Goal: Transaction & Acquisition: Book appointment/travel/reservation

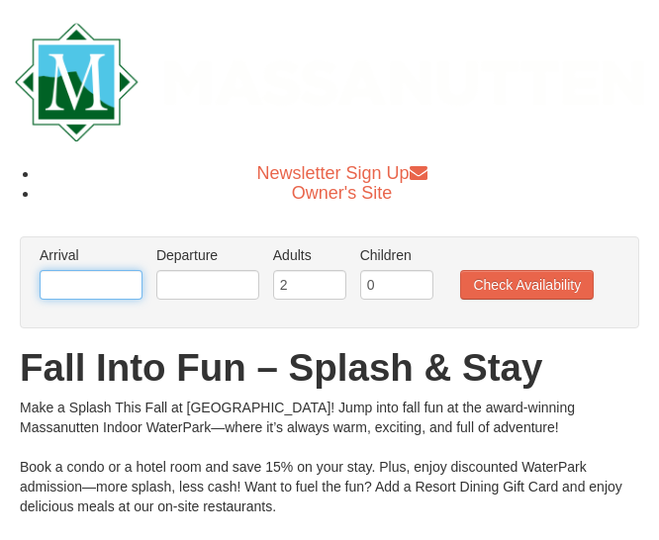
click at [118, 289] on input "text" at bounding box center [91, 285] width 103 height 30
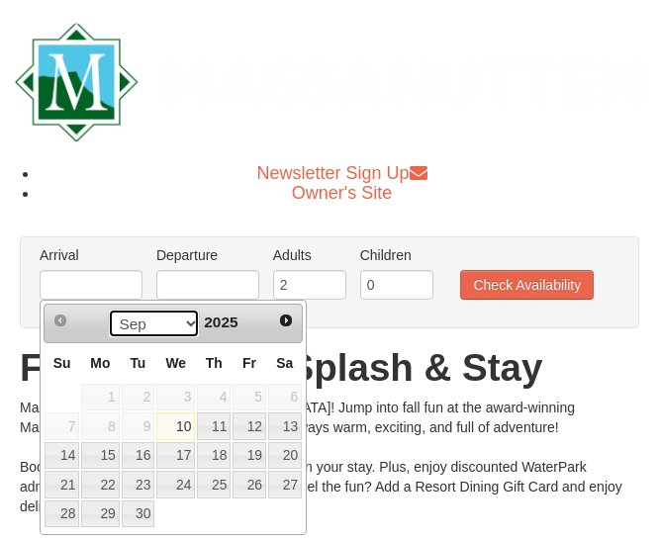
click at [178, 314] on select "Sep Oct Nov Dec" at bounding box center [154, 324] width 92 height 30
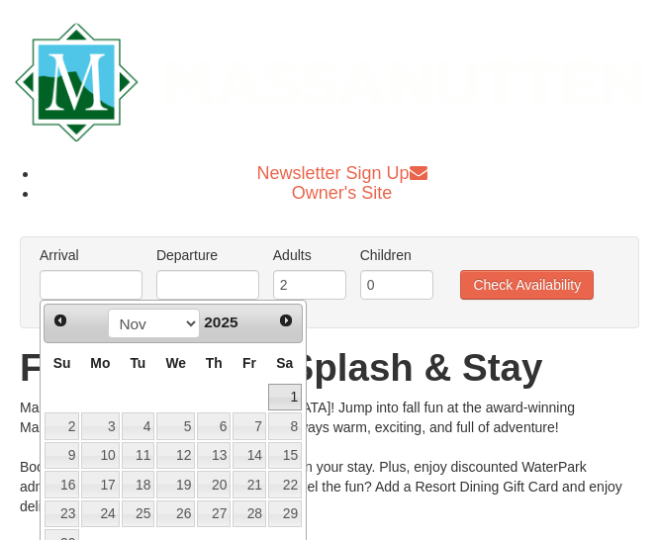
click at [287, 388] on link "1" at bounding box center [285, 398] width 34 height 28
type input "[DATE]"
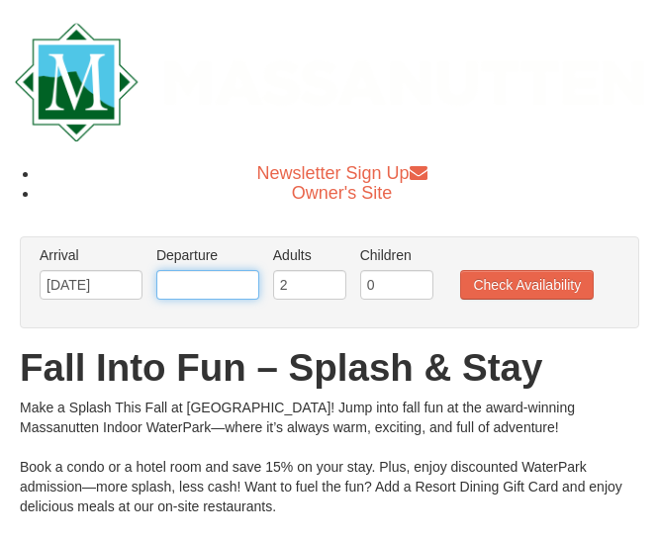
click at [223, 287] on input "text" at bounding box center [207, 285] width 103 height 30
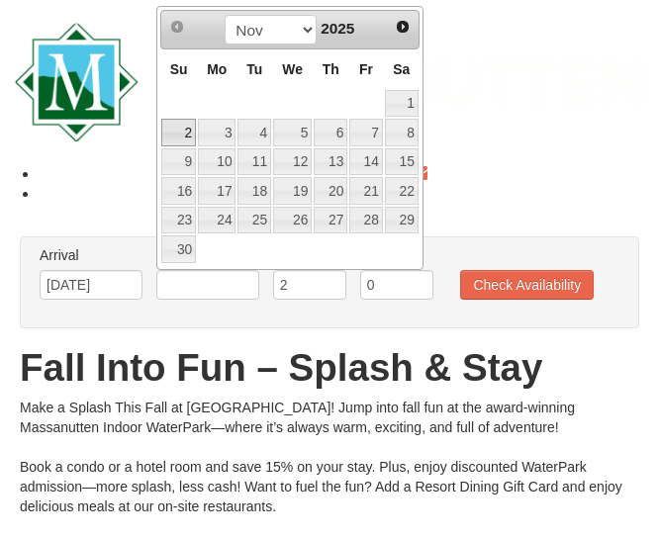
click at [188, 130] on link "2" at bounding box center [178, 133] width 35 height 28
type input "[DATE]"
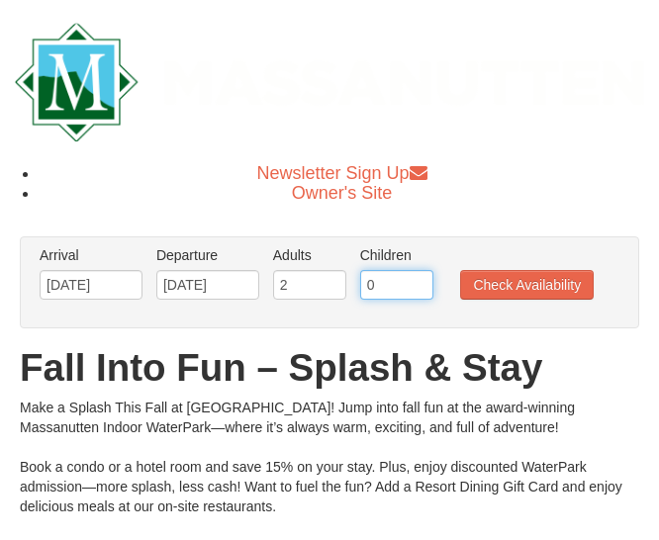
click at [381, 284] on input "0" at bounding box center [396, 285] width 73 height 30
click at [419, 275] on input "1" at bounding box center [396, 285] width 73 height 30
click at [419, 275] on input "2" at bounding box center [396, 285] width 73 height 30
click at [418, 275] on input "3" at bounding box center [396, 285] width 73 height 30
click at [417, 275] on input "4" at bounding box center [396, 285] width 73 height 30
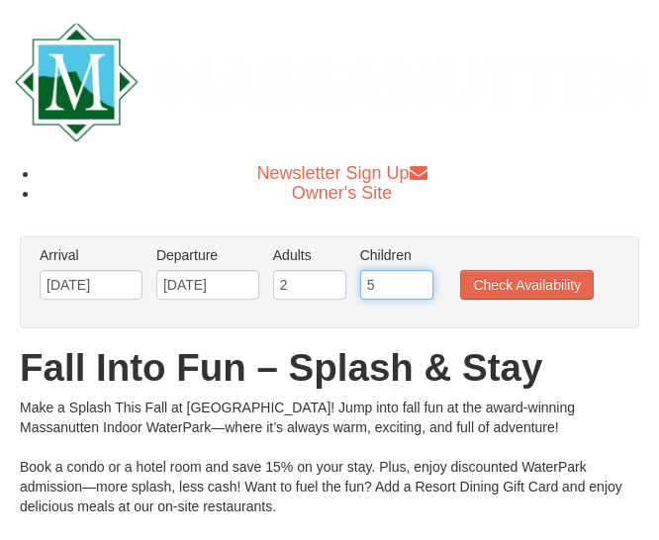
type input "5"
click at [415, 275] on input "5" at bounding box center [396, 285] width 73 height 30
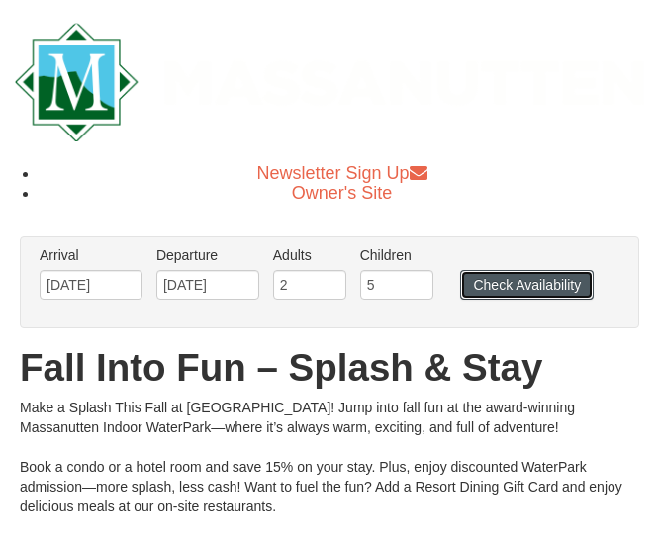
click at [493, 282] on button "Check Availability" at bounding box center [527, 285] width 134 height 30
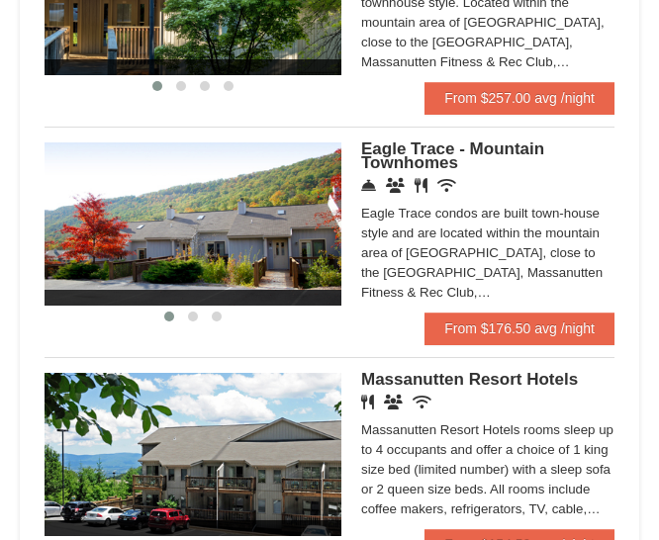
scroll to position [1484, 0]
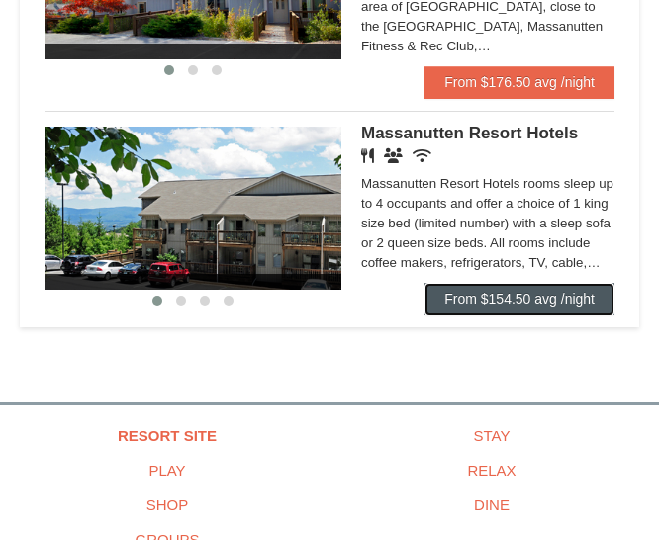
click at [464, 283] on link "From $154.50 avg /night" at bounding box center [519, 299] width 190 height 32
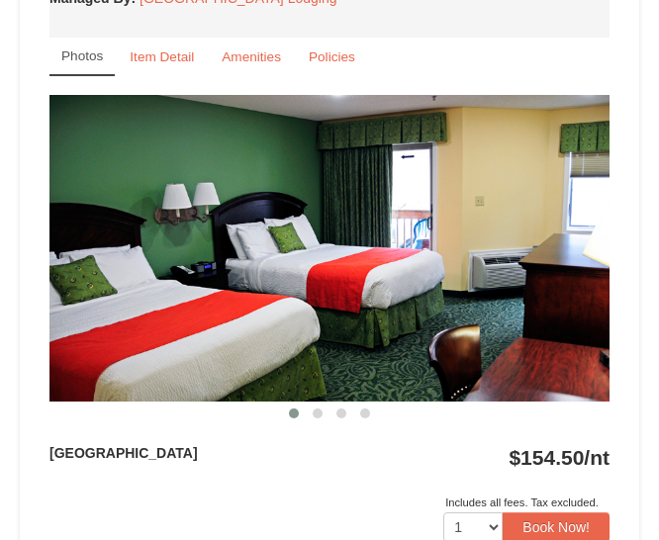
scroll to position [890, 0]
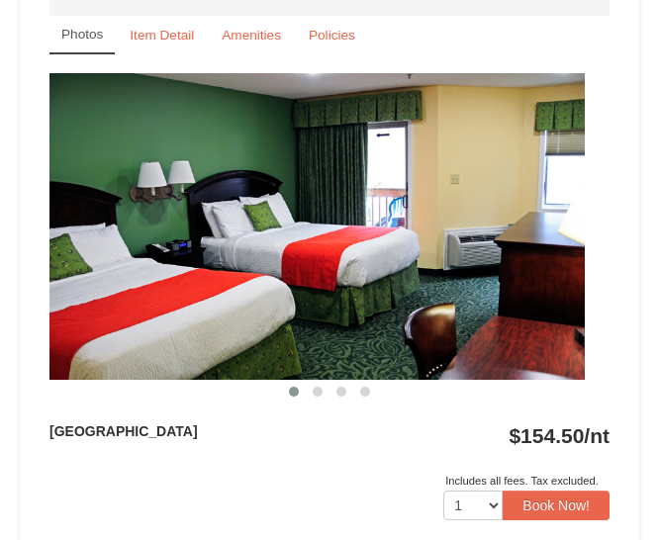
drag, startPoint x: 503, startPoint y: 280, endPoint x: 290, endPoint y: 318, distance: 216.9
click at [292, 318] on img at bounding box center [305, 226] width 560 height 307
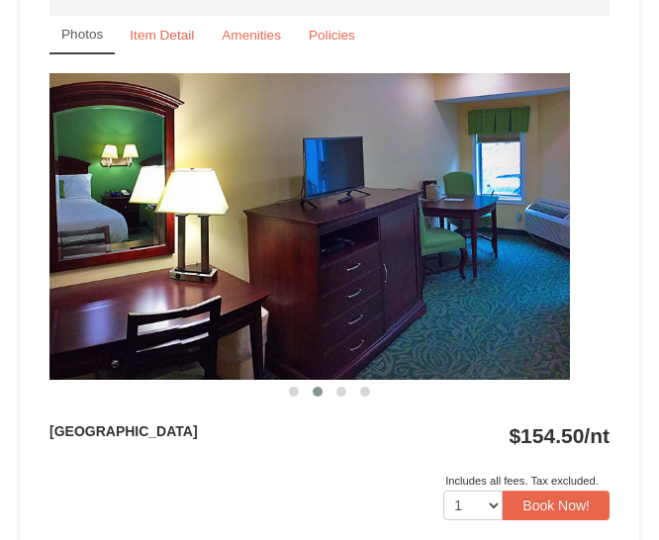
drag, startPoint x: 430, startPoint y: 290, endPoint x: 139, endPoint y: 324, distance: 292.9
click at [141, 324] on img at bounding box center [290, 226] width 560 height 307
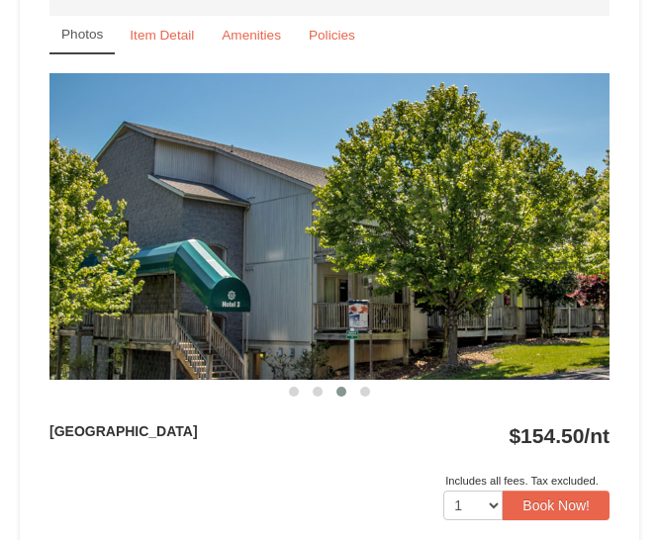
drag, startPoint x: 412, startPoint y: 327, endPoint x: 80, endPoint y: 315, distance: 332.6
click at [88, 315] on img at bounding box center [329, 226] width 560 height 307
drag, startPoint x: 522, startPoint y: 221, endPoint x: 241, endPoint y: 270, distance: 285.2
click at [233, 272] on img at bounding box center [329, 226] width 560 height 307
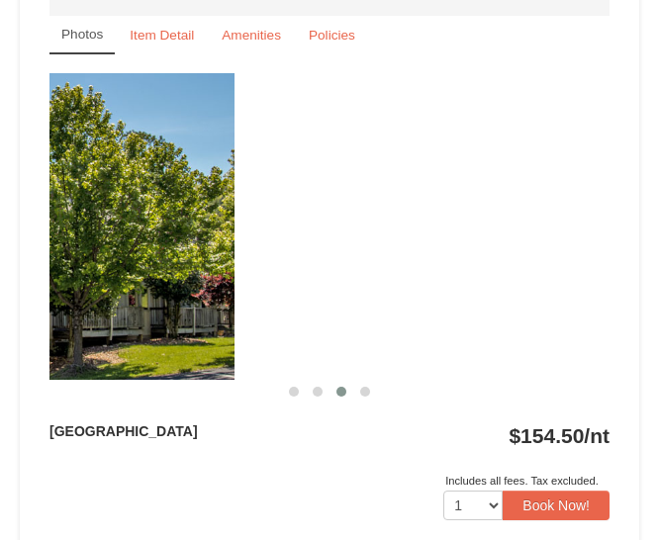
drag, startPoint x: 452, startPoint y: 316, endPoint x: 77, endPoint y: 370, distance: 378.8
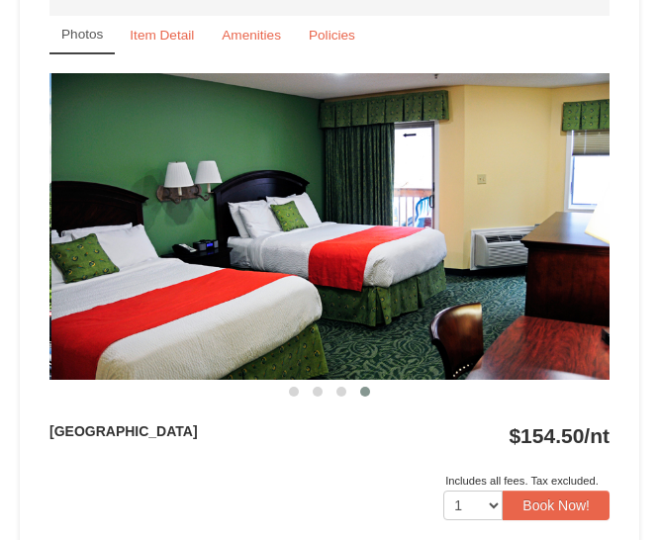
drag, startPoint x: 499, startPoint y: 252, endPoint x: -76, endPoint y: 326, distance: 579.5
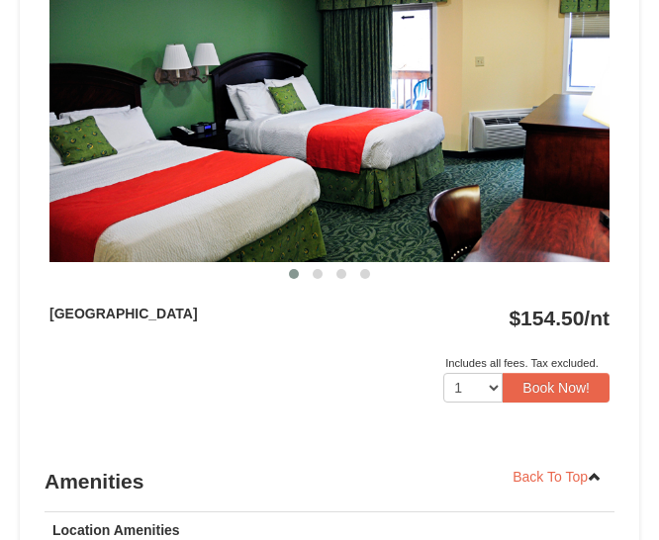
scroll to position [1187, 0]
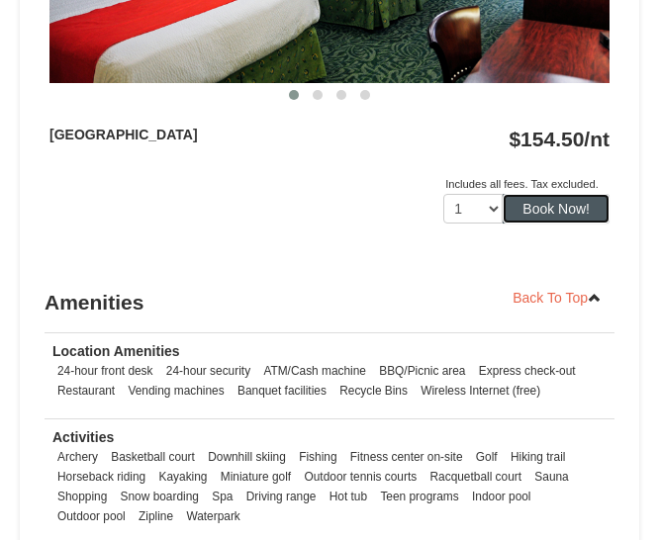
click at [585, 208] on button "Book Now!" at bounding box center [555, 209] width 107 height 30
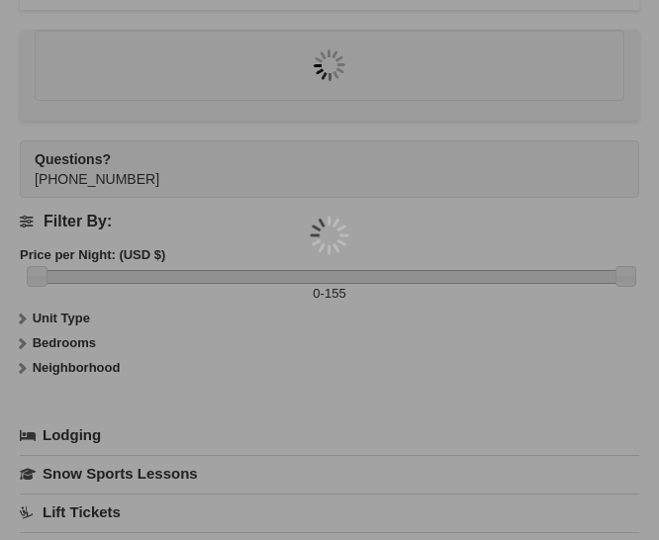
scroll to position [1857, 0]
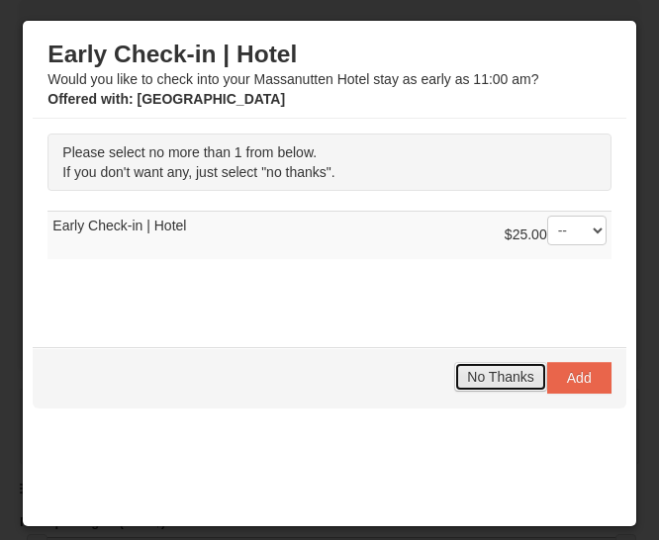
click at [512, 384] on span "No Thanks" at bounding box center [500, 377] width 66 height 16
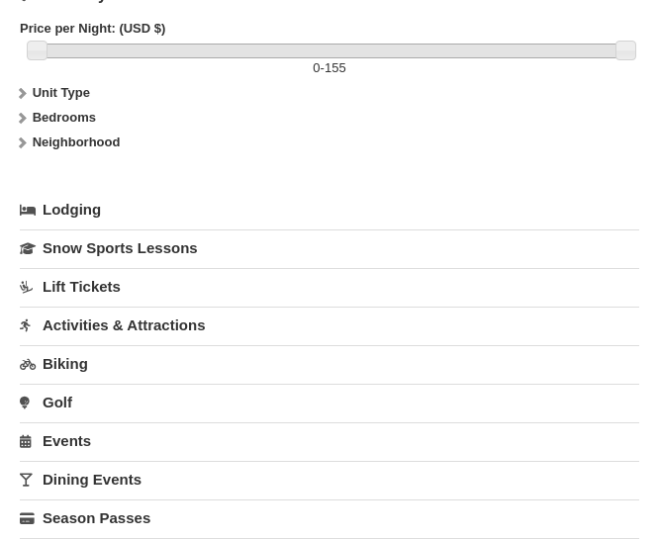
scroll to position [2351, 0]
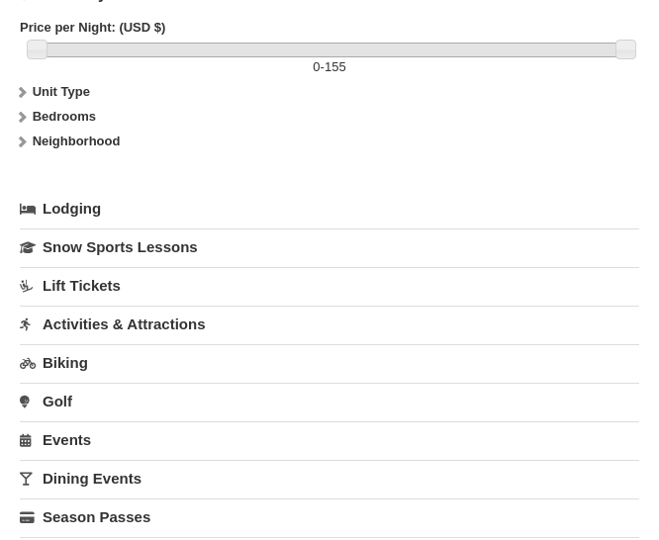
click at [151, 333] on link "Activities & Attractions" at bounding box center [329, 324] width 619 height 37
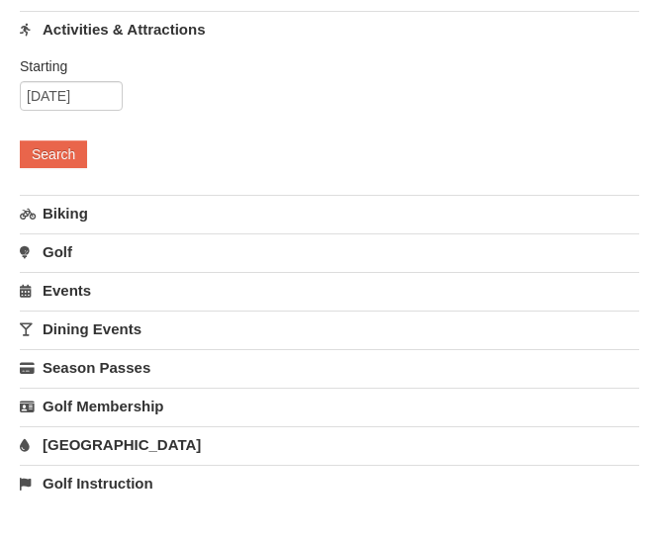
scroll to position [2648, 0]
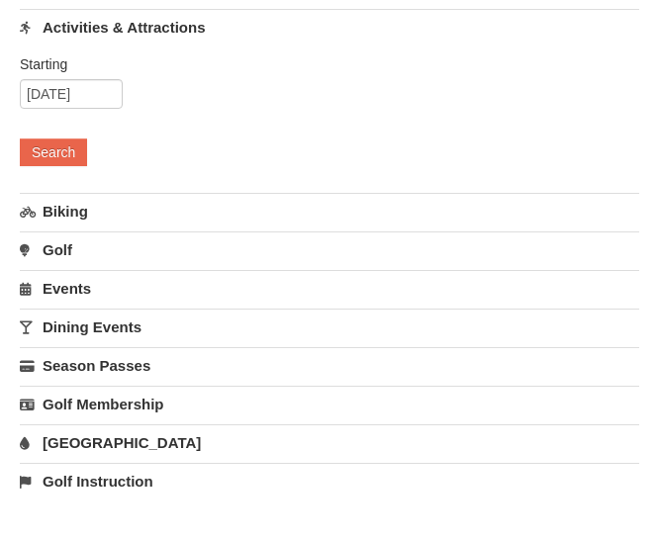
click at [101, 441] on link "Water Park" at bounding box center [329, 442] width 619 height 37
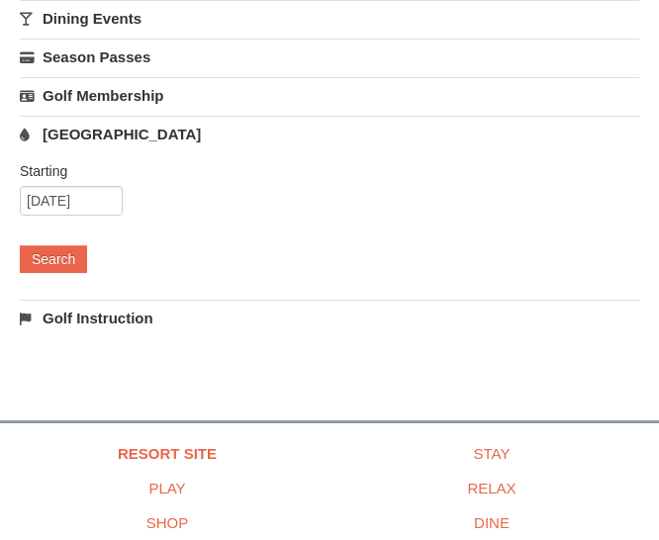
scroll to position [2846, 0]
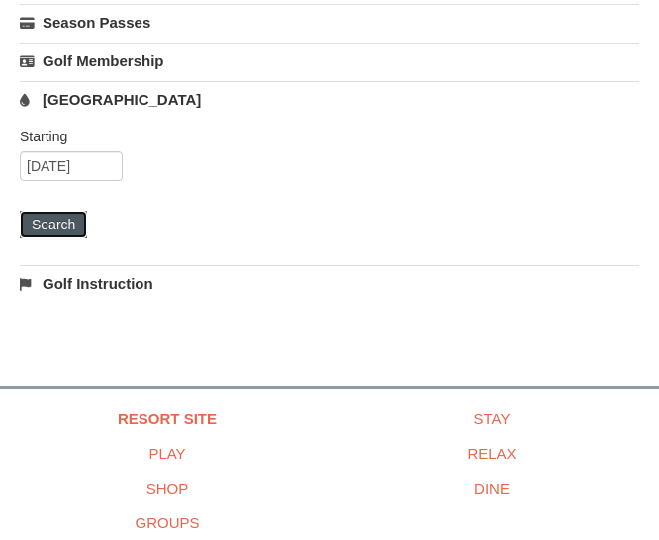
click at [69, 230] on button "Search" at bounding box center [53, 225] width 67 height 28
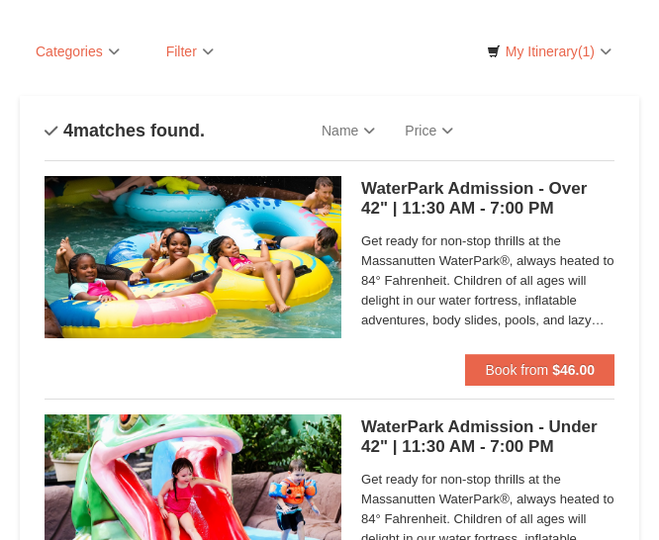
scroll to position [198, 0]
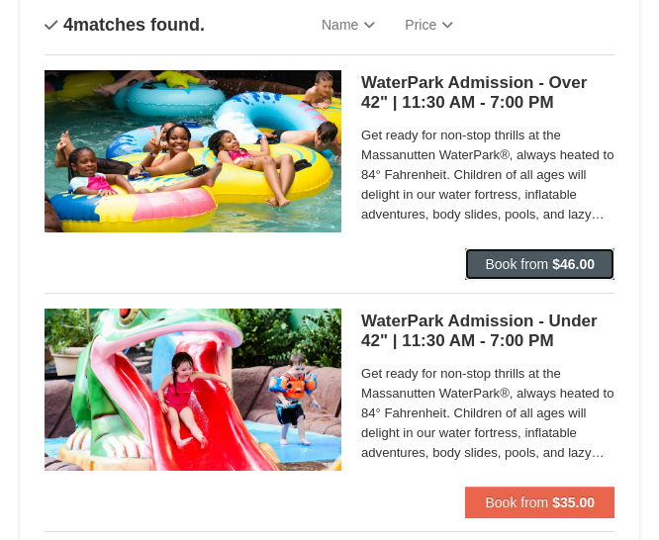
click at [543, 255] on button "Book from $46.00" at bounding box center [539, 264] width 149 height 32
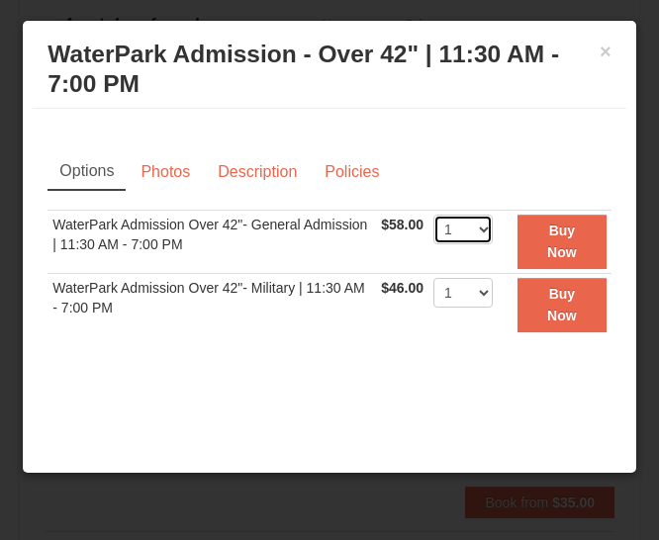
click at [469, 228] on select "1 2 3 4 5 6 7 8 9 10 11 12 13 14 15 16 17 18 19 20 21 22" at bounding box center [462, 230] width 59 height 30
select select "3"
click at [433, 215] on select "1 2 3 4 5 6 7 8 9 10 11 12 13 14 15 16 17 18 19 20 21 22" at bounding box center [462, 230] width 59 height 30
click at [172, 168] on link "Photos" at bounding box center [165, 172] width 75 height 38
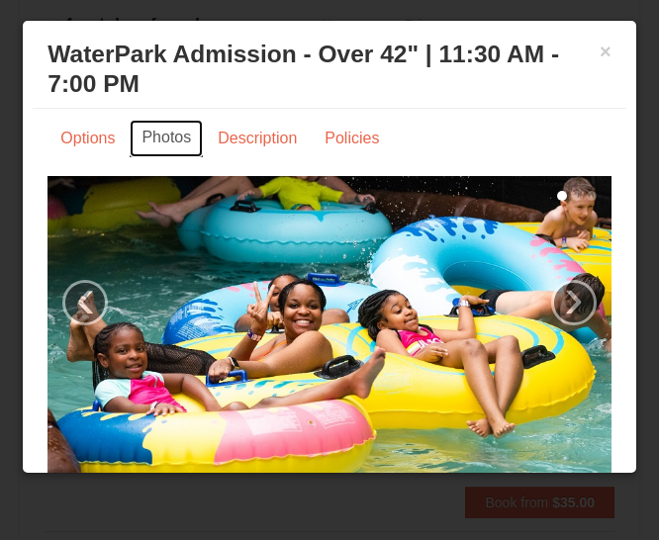
scroll to position [52, 0]
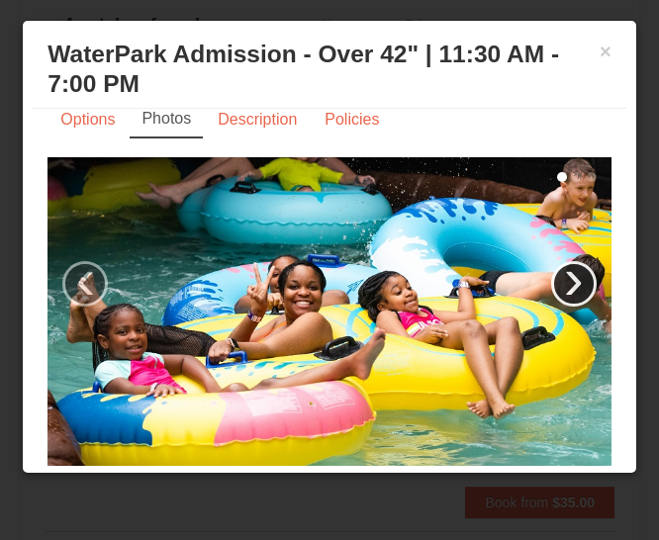
click at [551, 272] on link "›" at bounding box center [574, 284] width 46 height 46
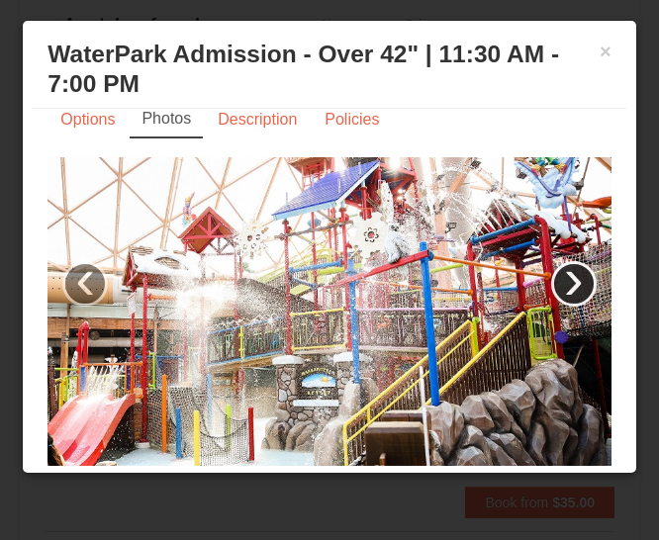
click at [551, 271] on link "›" at bounding box center [574, 284] width 46 height 46
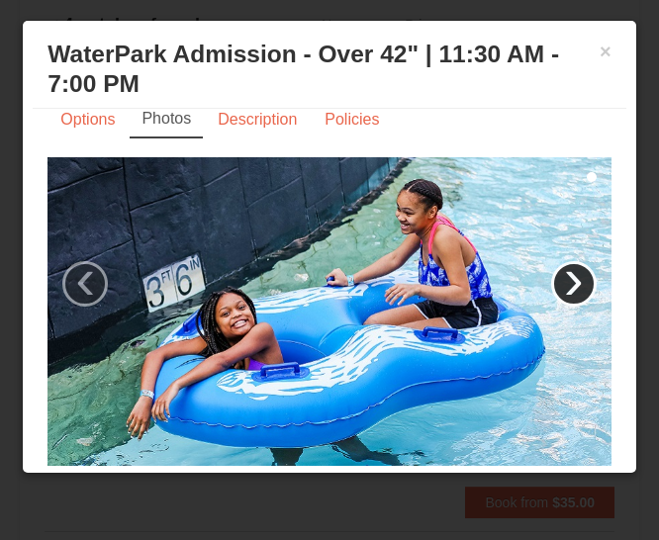
click at [551, 271] on link "›" at bounding box center [574, 284] width 46 height 46
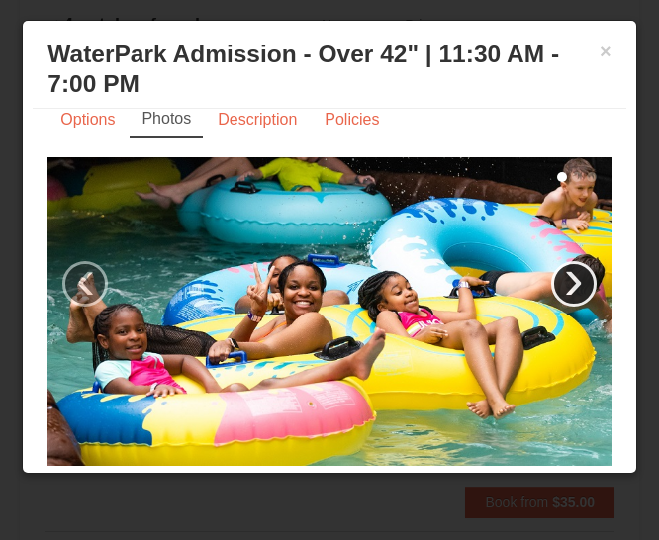
click at [551, 271] on link "›" at bounding box center [574, 284] width 46 height 46
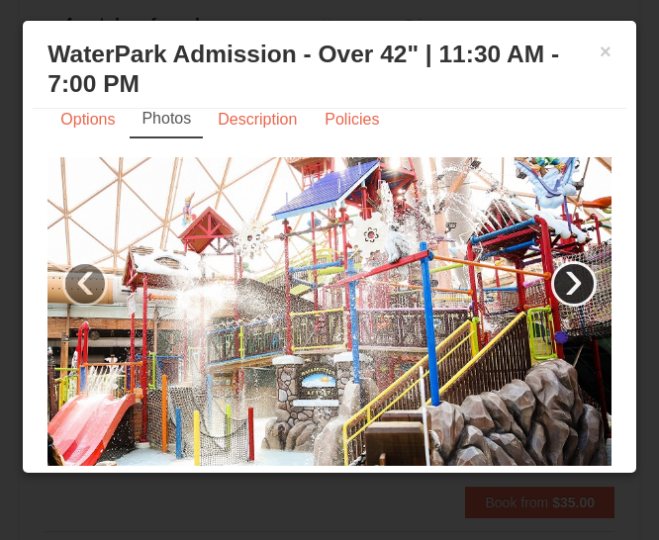
click at [551, 270] on link "›" at bounding box center [574, 284] width 46 height 46
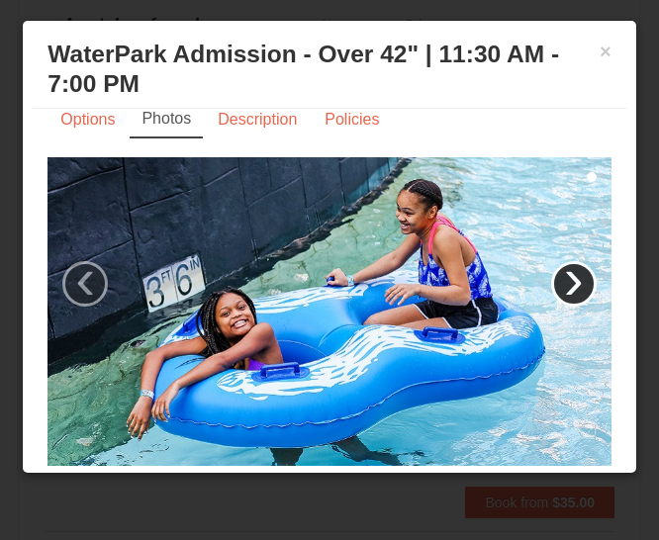
click at [551, 269] on link "›" at bounding box center [574, 284] width 46 height 46
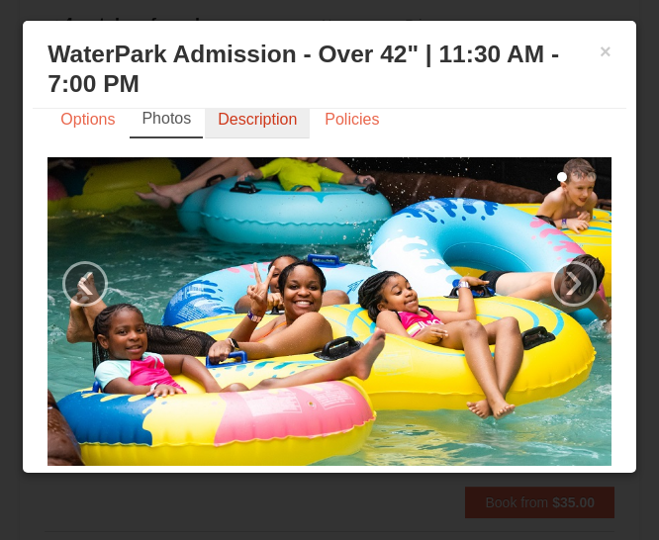
click at [293, 114] on link "Description" at bounding box center [257, 120] width 105 height 38
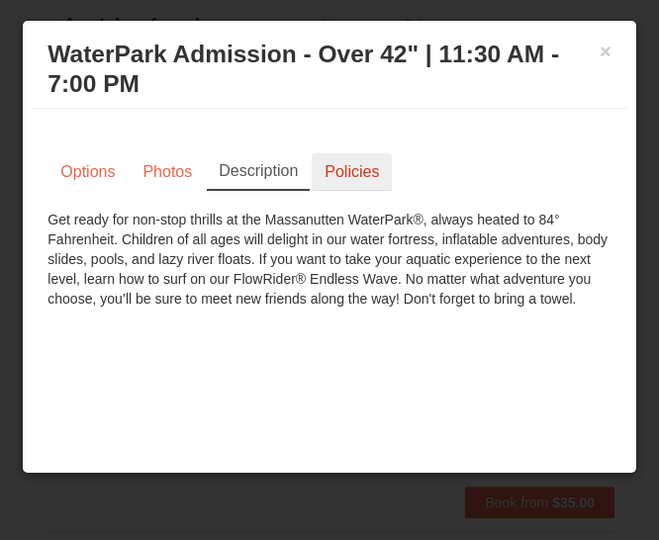
click at [369, 164] on link "Policies" at bounding box center [352, 172] width 80 height 38
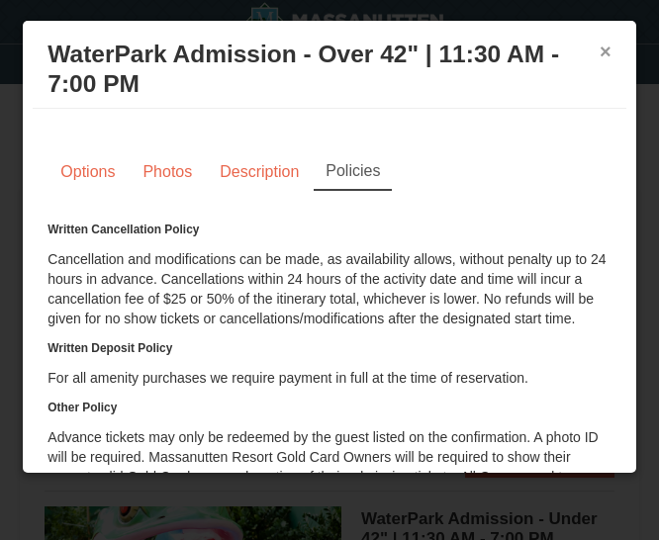
click at [599, 44] on button "×" at bounding box center [605, 52] width 12 height 20
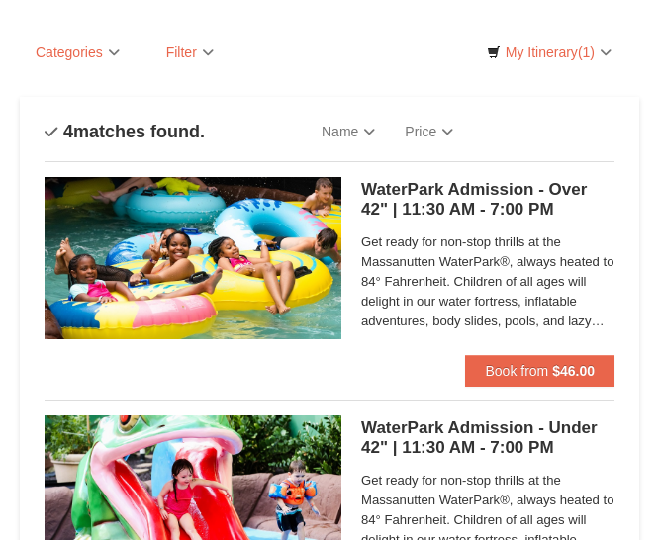
scroll to position [198, 0]
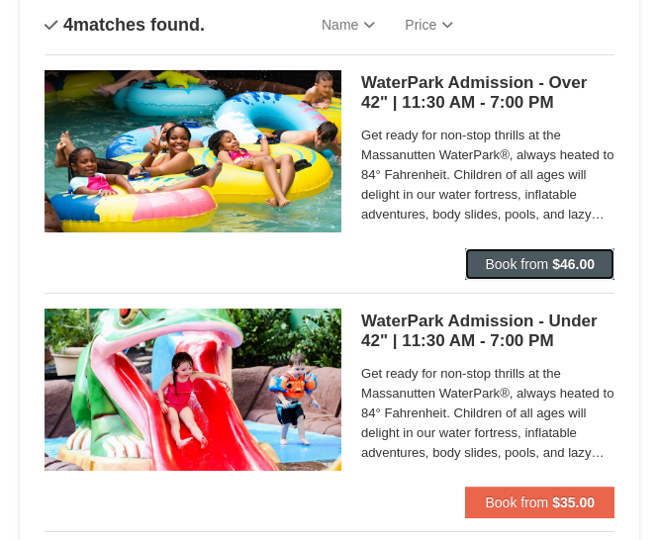
click at [551, 259] on button "Book from $46.00" at bounding box center [539, 264] width 149 height 32
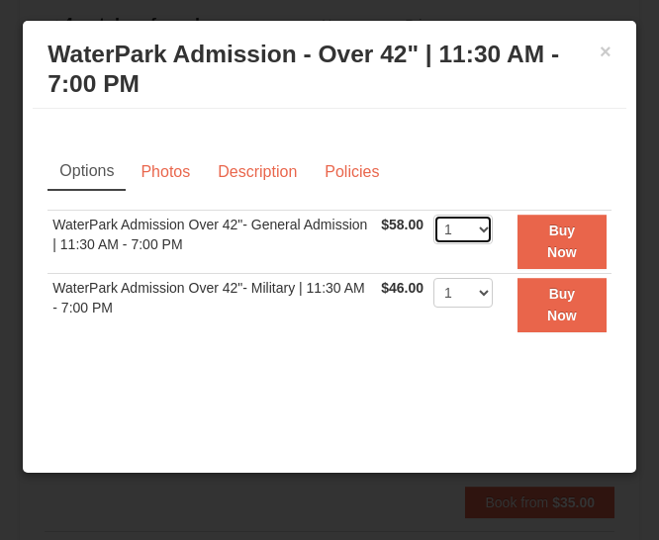
click at [467, 224] on select "1 2 3 4 5 6 7 8 9 10 11 12 13 14 15 16 17 18 19 20 21 22" at bounding box center [462, 230] width 59 height 30
select select "3"
click at [433, 215] on select "1 2 3 4 5 6 7 8 9 10 11 12 13 14 15 16 17 18 19 20 21 22" at bounding box center [462, 230] width 59 height 30
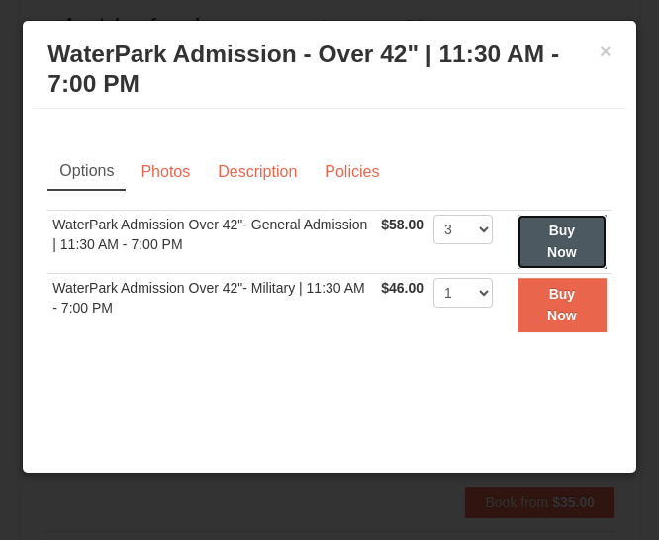
click at [547, 234] on strong "Buy Now" at bounding box center [562, 242] width 30 height 38
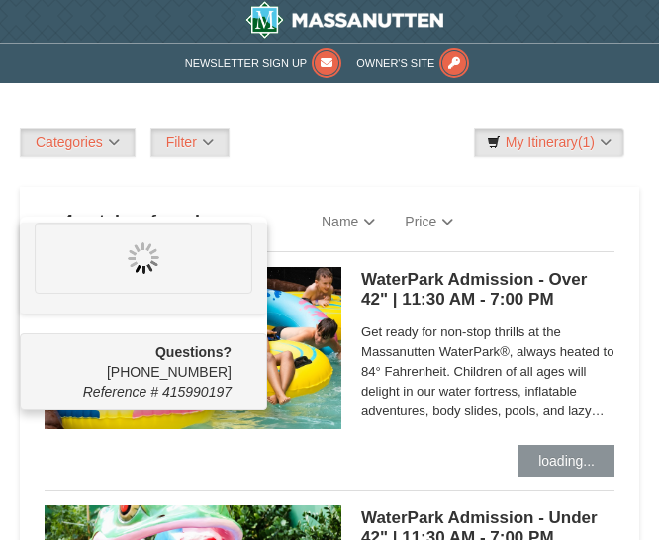
scroll to position [0, 0]
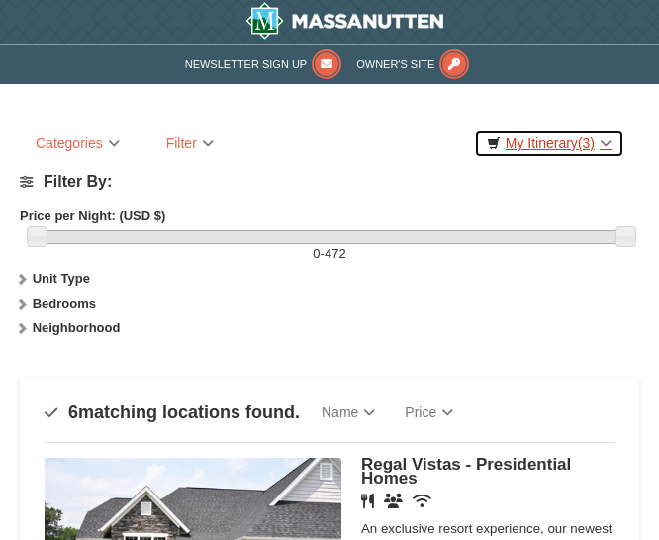
click at [535, 149] on link "My Itinerary (3)" at bounding box center [549, 144] width 150 height 30
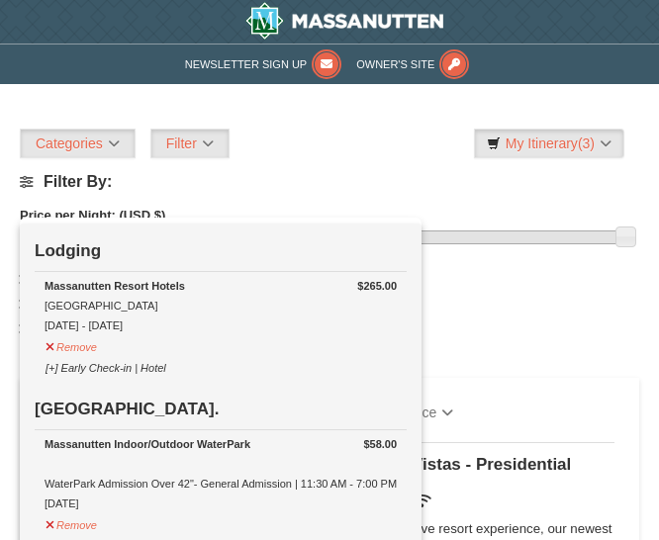
click at [348, 152] on div "Categories Map List Filter My Itinerary (3) Check Out Now Lodging $265.00 Massa…" at bounding box center [329, 144] width 619 height 30
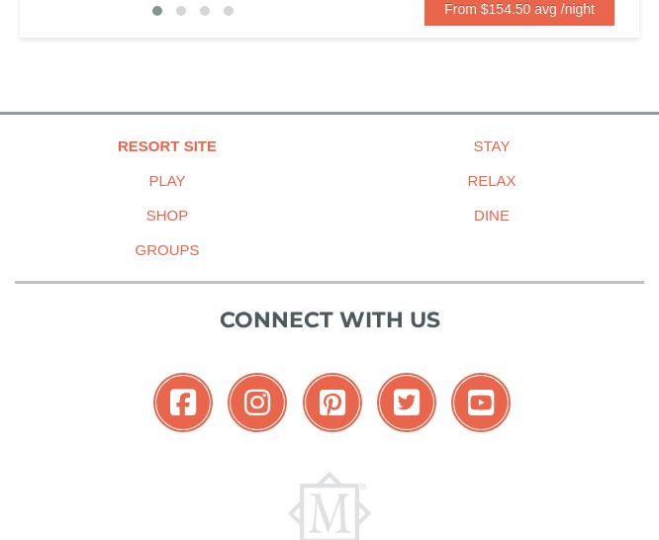
scroll to position [1780, 0]
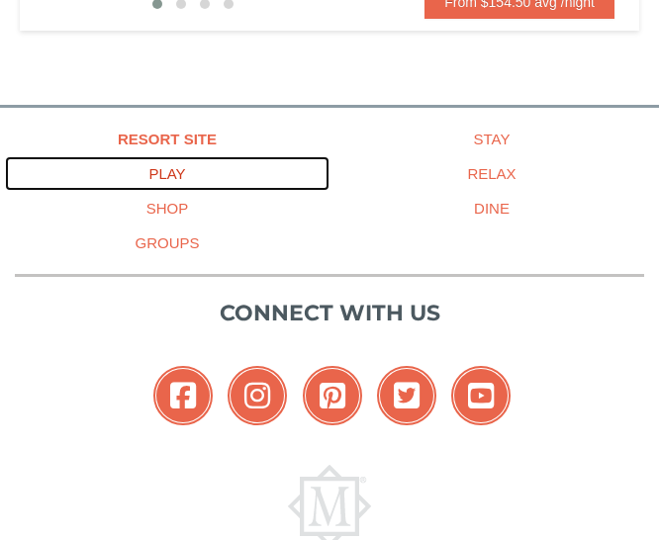
click at [173, 158] on link "Play" at bounding box center [167, 173] width 324 height 35
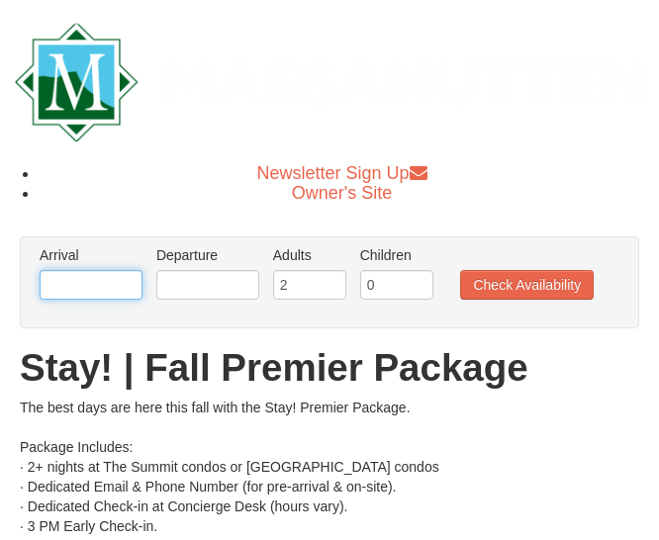
click at [120, 293] on input "text" at bounding box center [91, 285] width 103 height 30
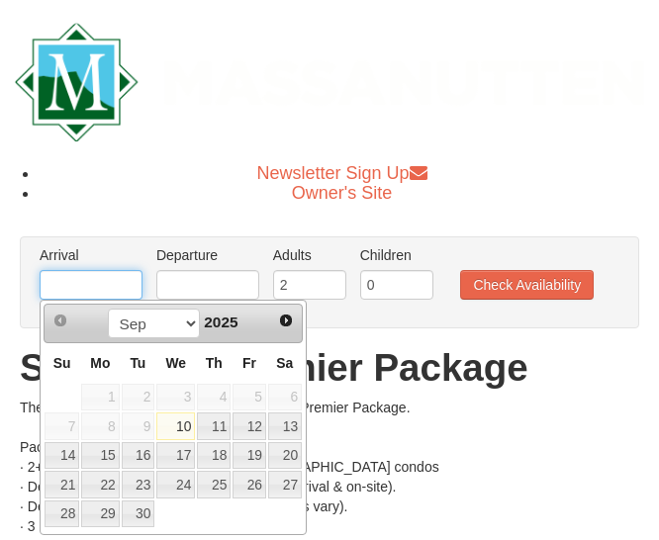
type input "[DATE]"
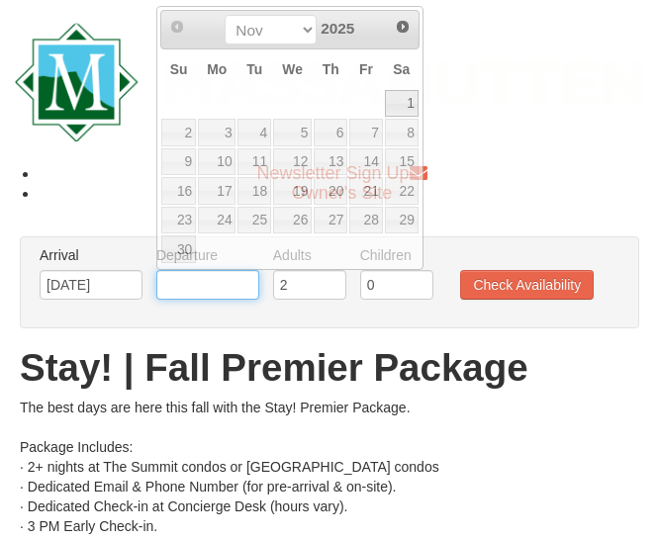
click at [231, 277] on input "text" at bounding box center [207, 285] width 103 height 30
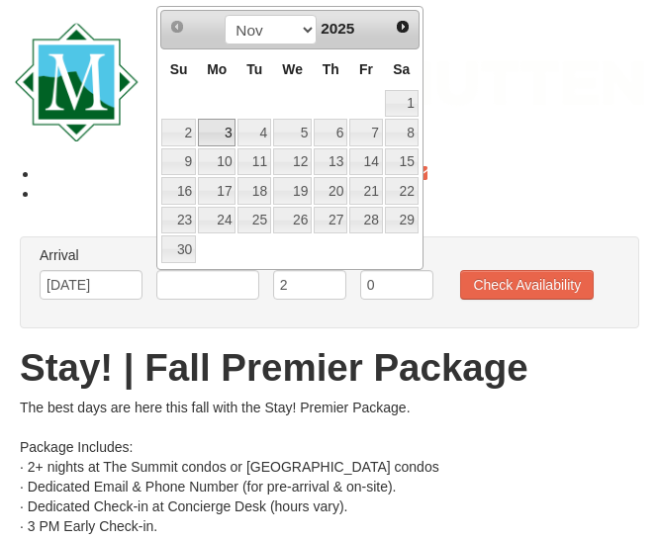
click at [227, 132] on link "3" at bounding box center [217, 133] width 38 height 28
type input "[DATE]"
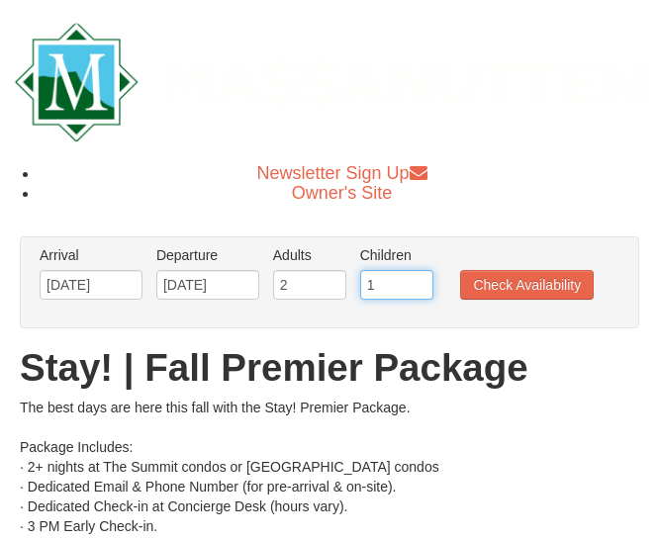
click at [416, 277] on input "1" at bounding box center [396, 285] width 73 height 30
click at [415, 277] on input "2" at bounding box center [396, 285] width 73 height 30
click at [415, 277] on input "3" at bounding box center [396, 285] width 73 height 30
click at [415, 277] on input "4" at bounding box center [396, 285] width 73 height 30
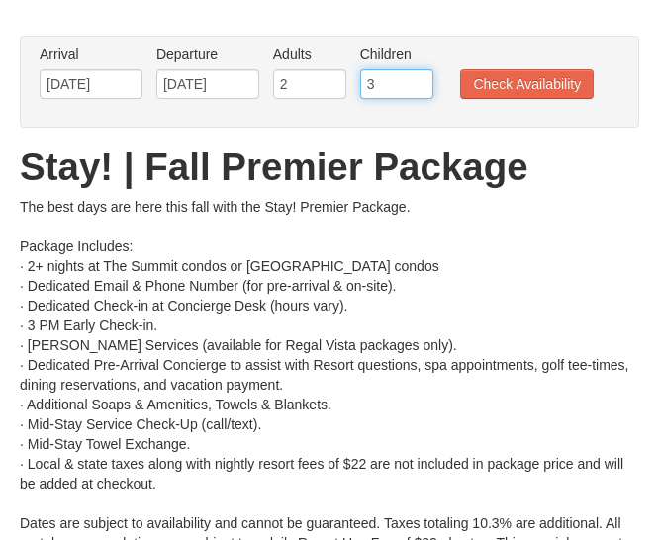
scroll to position [198, 0]
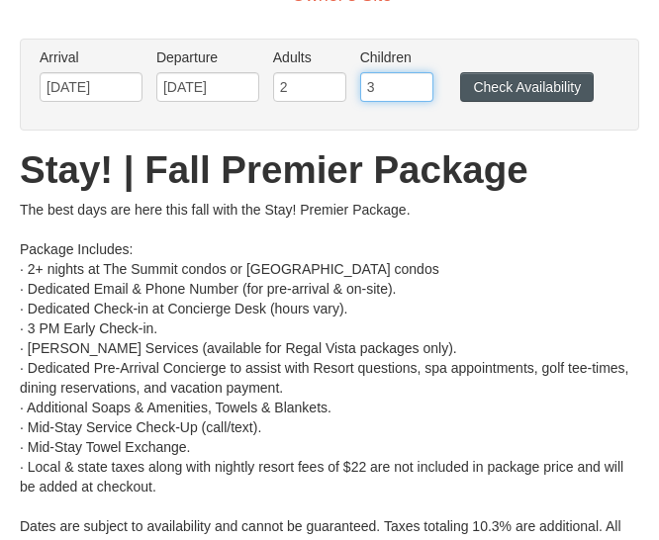
type input "3"
click at [531, 83] on button "Check Availability" at bounding box center [527, 87] width 134 height 30
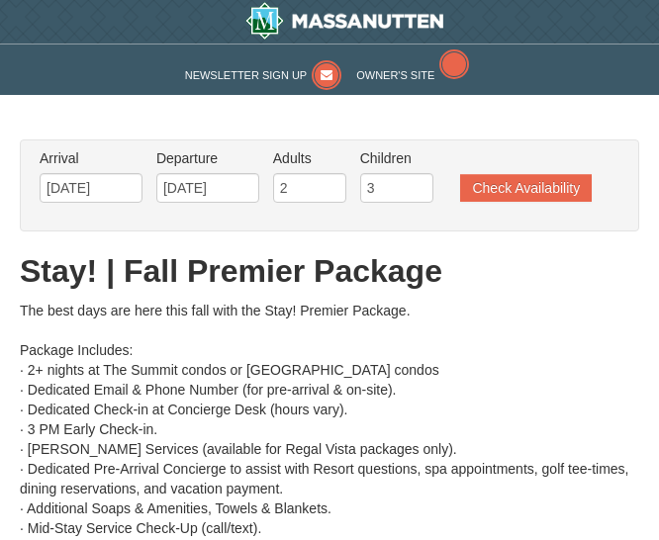
type input "[DATE]"
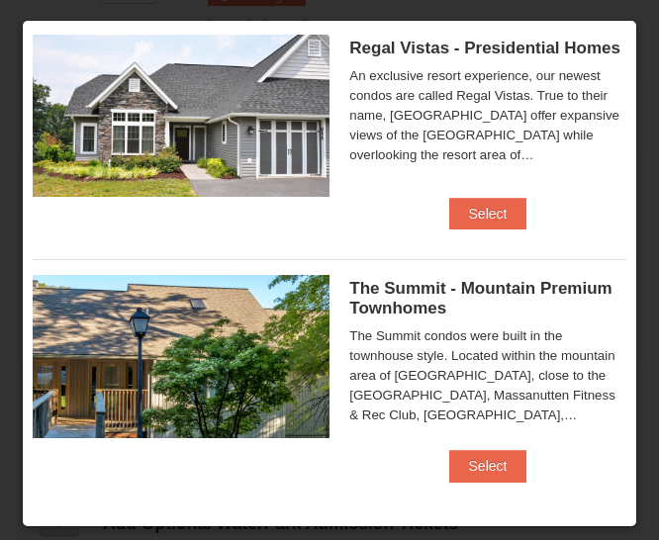
scroll to position [78, 0]
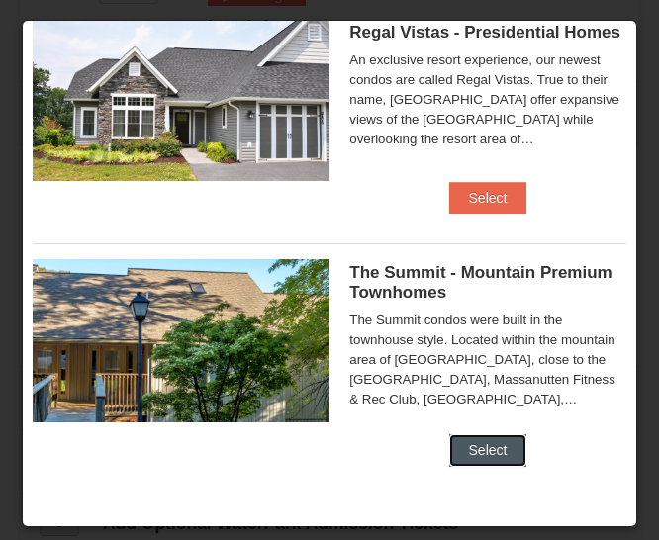
click at [486, 459] on button "Select" at bounding box center [488, 450] width 78 height 32
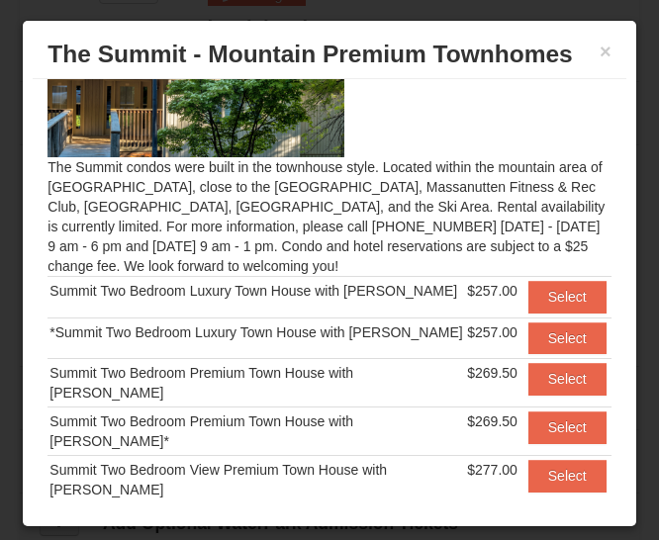
scroll to position [125, 0]
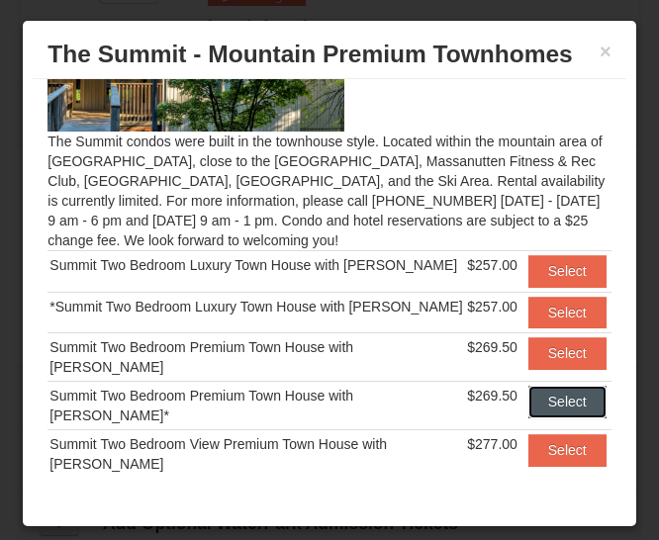
click at [528, 395] on button "Select" at bounding box center [567, 402] width 78 height 32
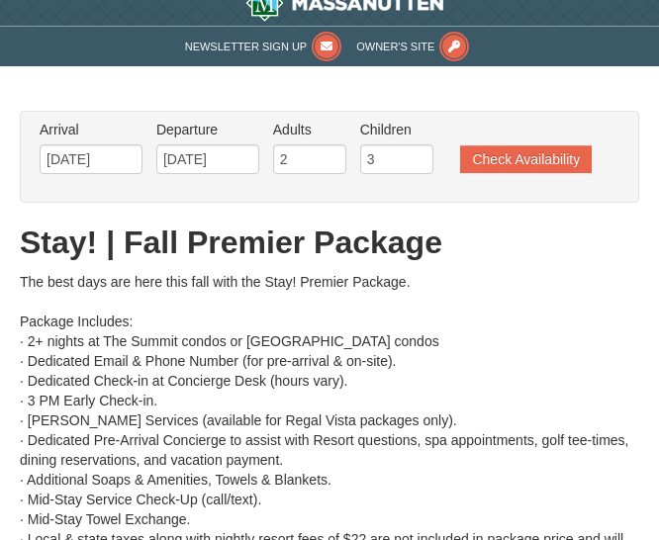
scroll to position [0, 0]
